Goal: Navigation & Orientation: Find specific page/section

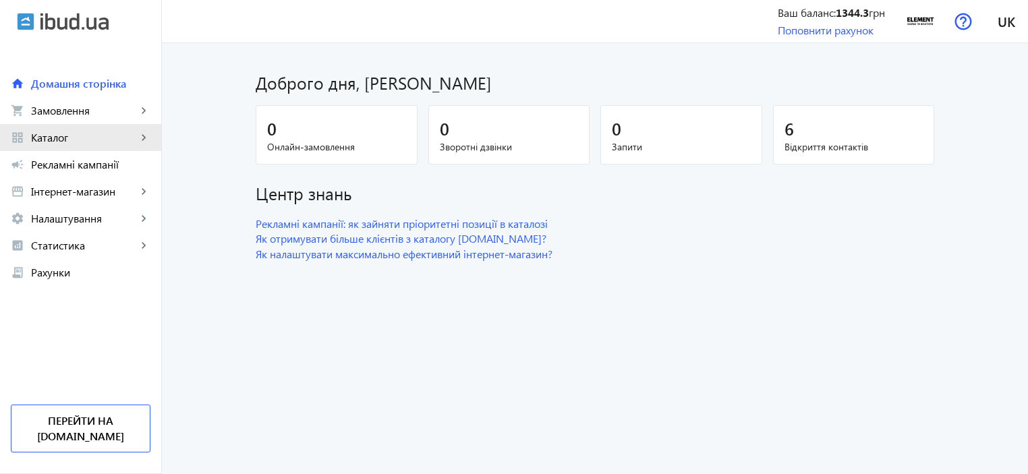
click at [106, 148] on link "grid_view Каталог keyboard_arrow_right" at bounding box center [80, 137] width 161 height 27
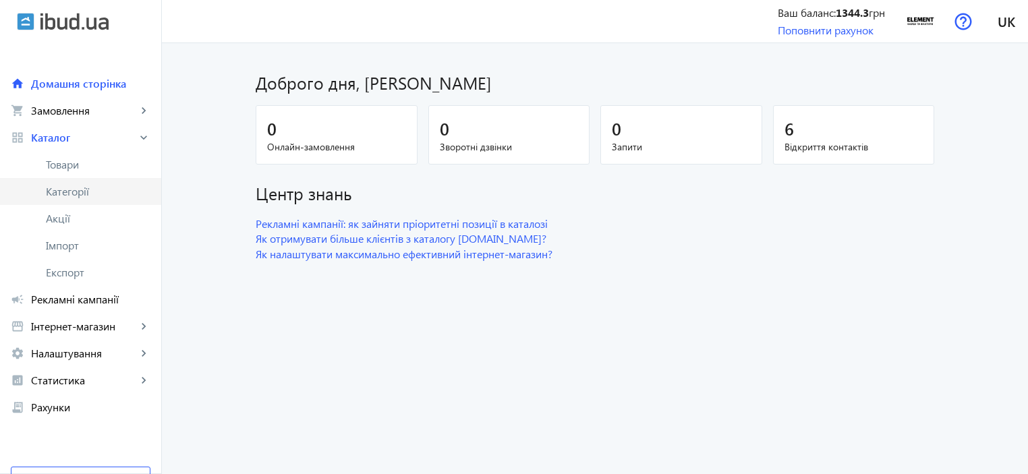
click at [113, 179] on link "Категорії" at bounding box center [80, 191] width 161 height 27
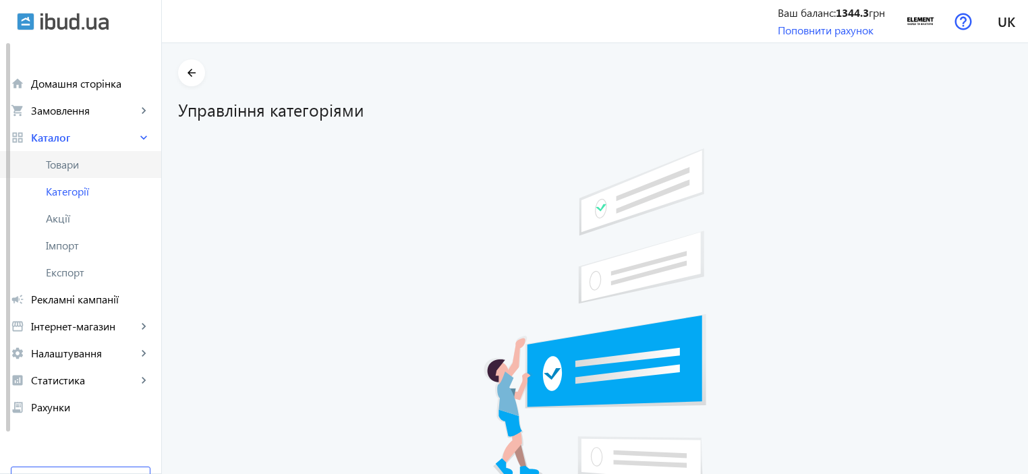
click at [121, 168] on span "Товари" at bounding box center [98, 164] width 105 height 13
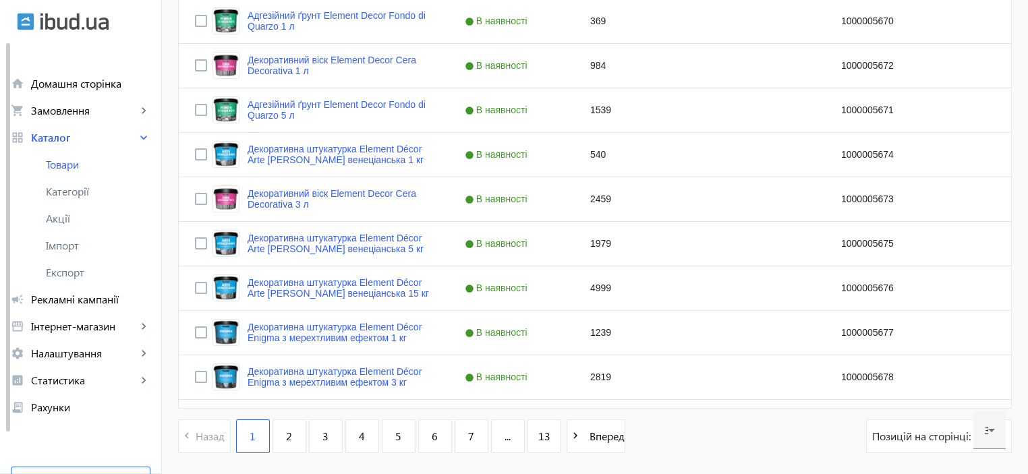
scroll to position [1341, 0]
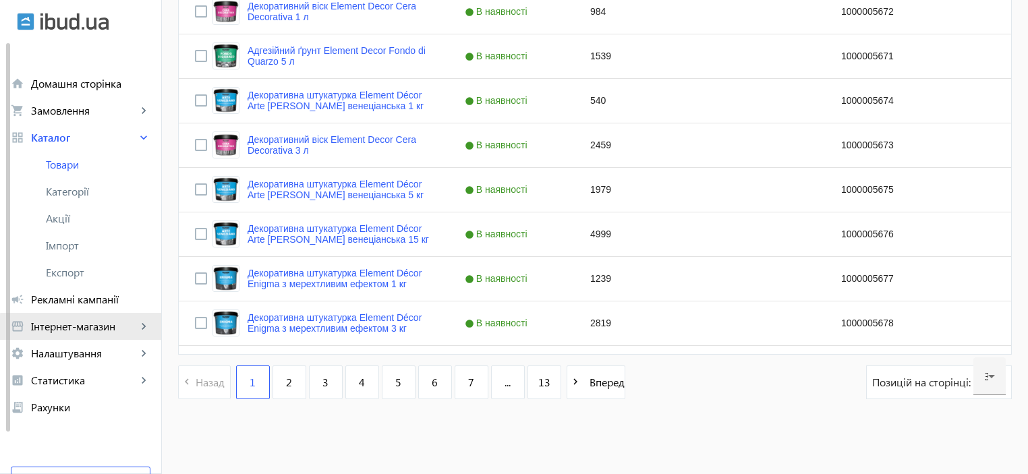
click at [99, 335] on link "storefront Інтернет-магазин keyboard_arrow_right" at bounding box center [80, 326] width 161 height 27
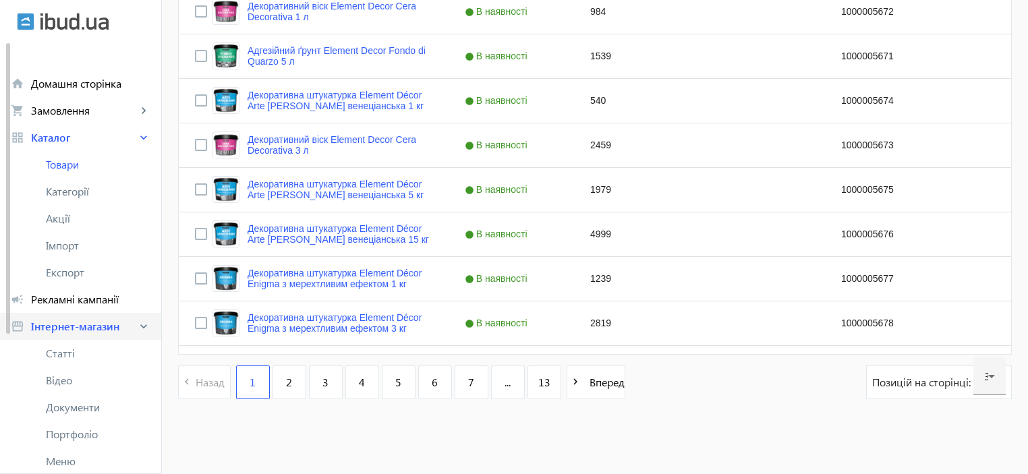
click at [98, 331] on span "Інтернет-магазин" at bounding box center [84, 326] width 106 height 13
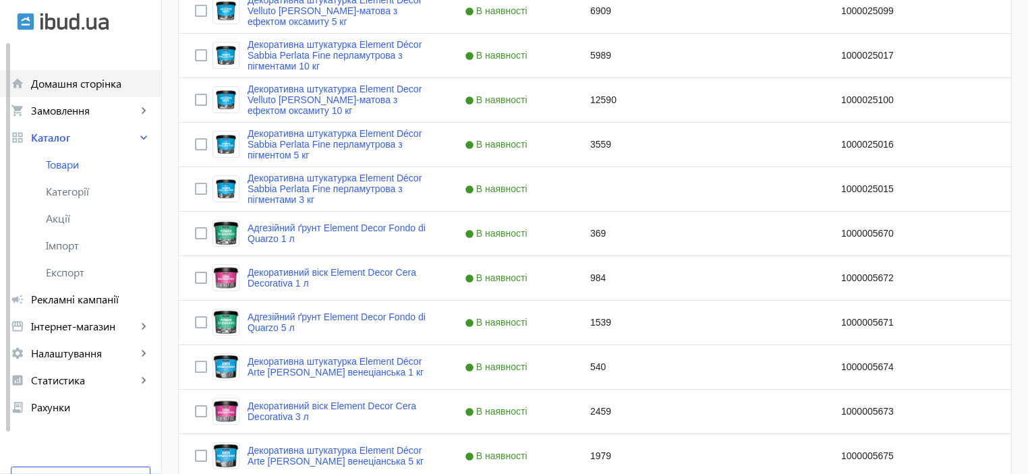
scroll to position [1072, 0]
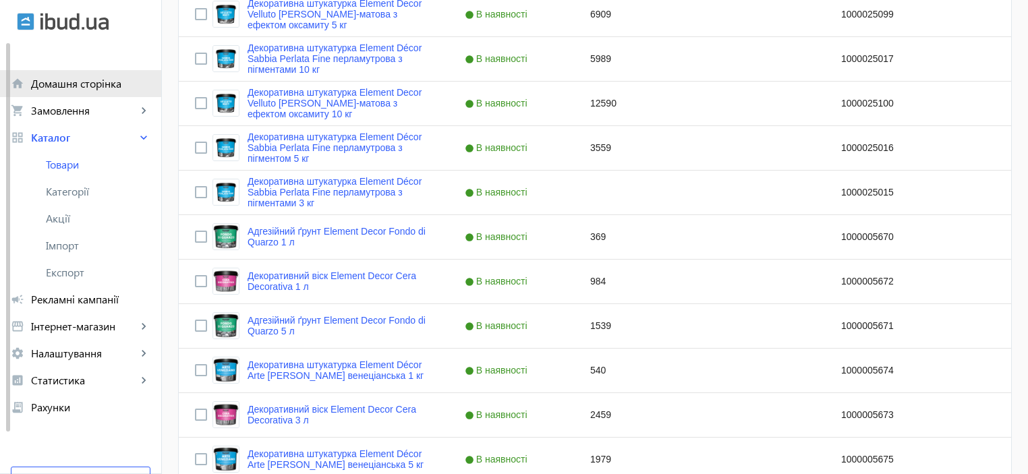
click at [100, 86] on span "Домашня сторінка" at bounding box center [90, 83] width 119 height 13
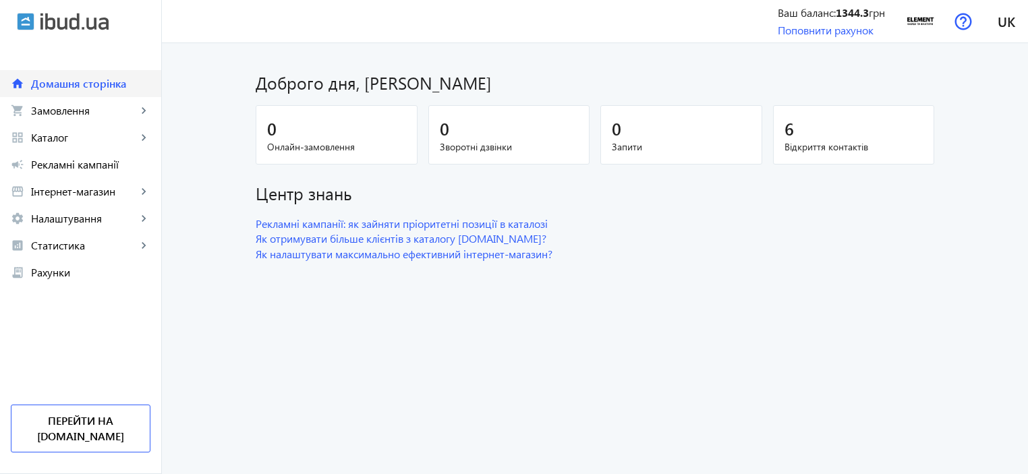
click at [57, 82] on span "Домашня сторінка" at bounding box center [90, 83] width 119 height 13
